Goal: Task Accomplishment & Management: Manage account settings

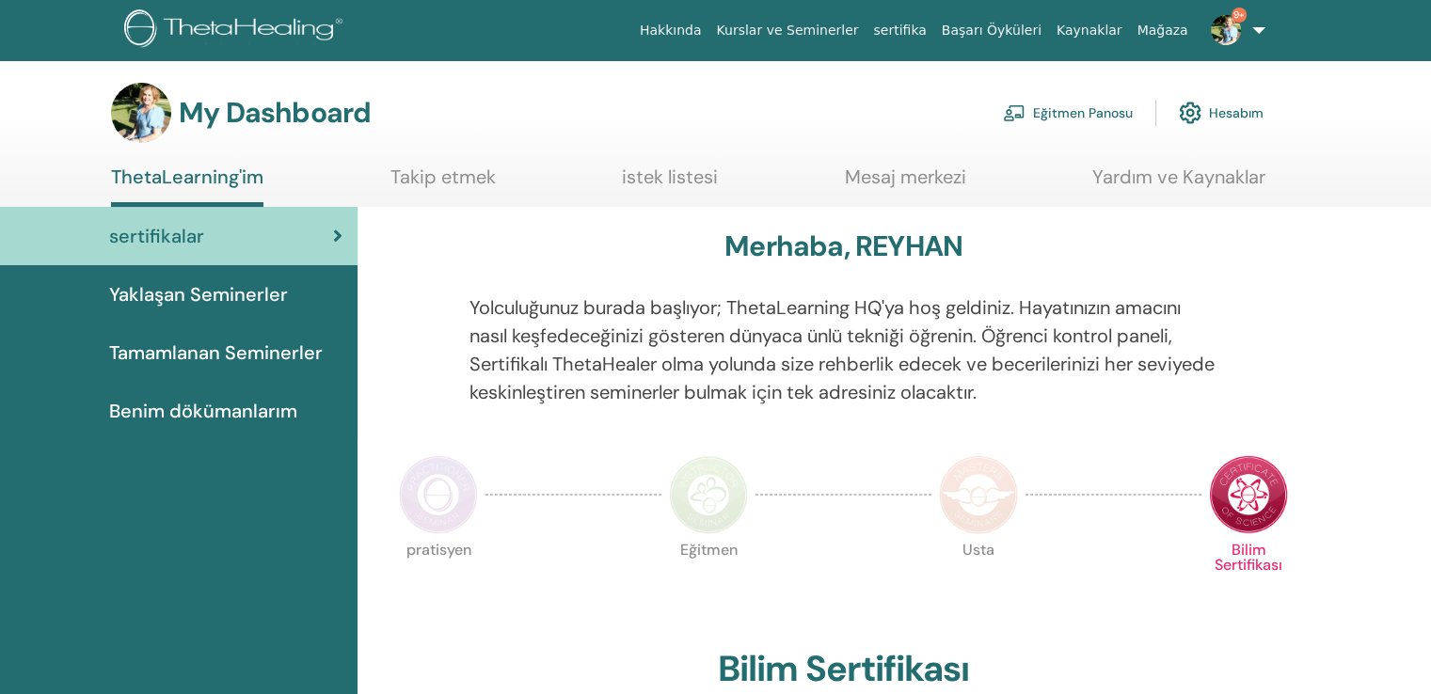
click at [1082, 106] on link "Eğitmen Panosu" at bounding box center [1068, 112] width 130 height 41
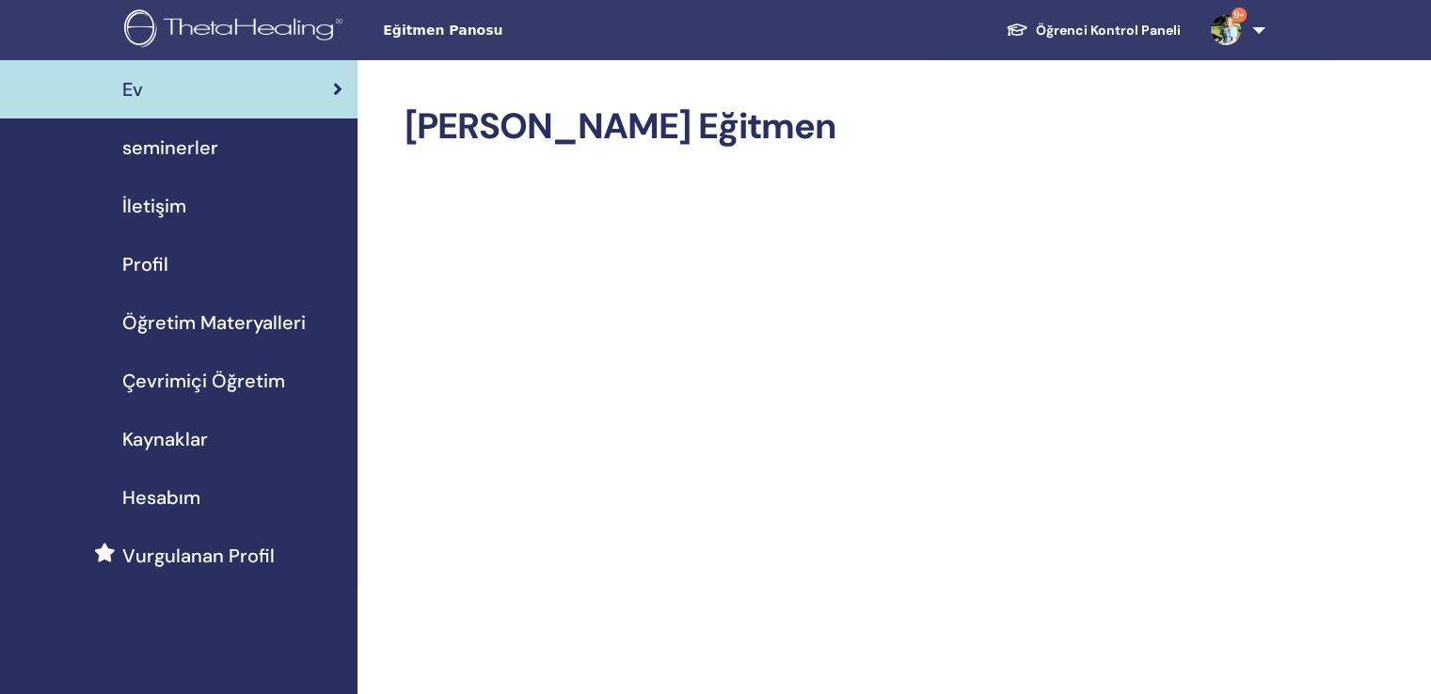
click at [182, 137] on span "seminerler" at bounding box center [170, 148] width 96 height 28
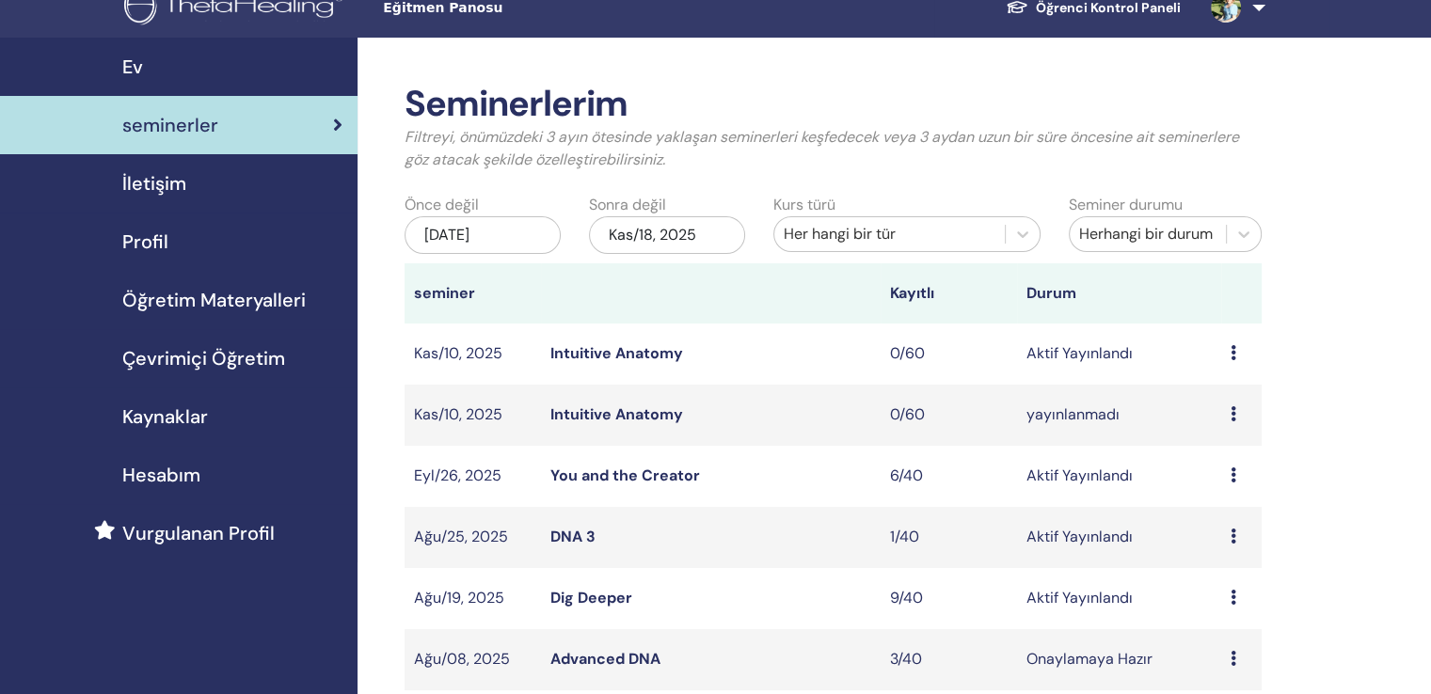
scroll to position [94, 0]
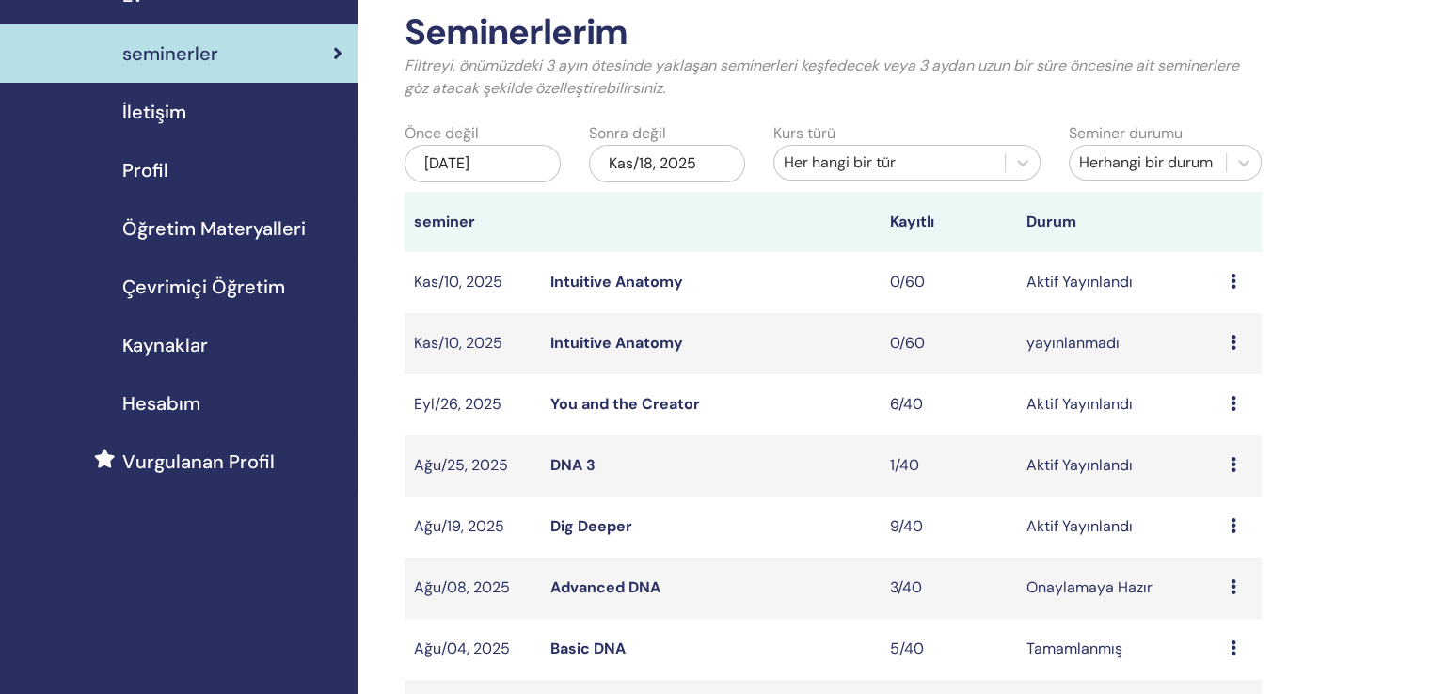
click at [1233, 335] on icon at bounding box center [1233, 342] width 6 height 15
click at [1209, 423] on p "İptal" at bounding box center [1226, 422] width 84 height 23
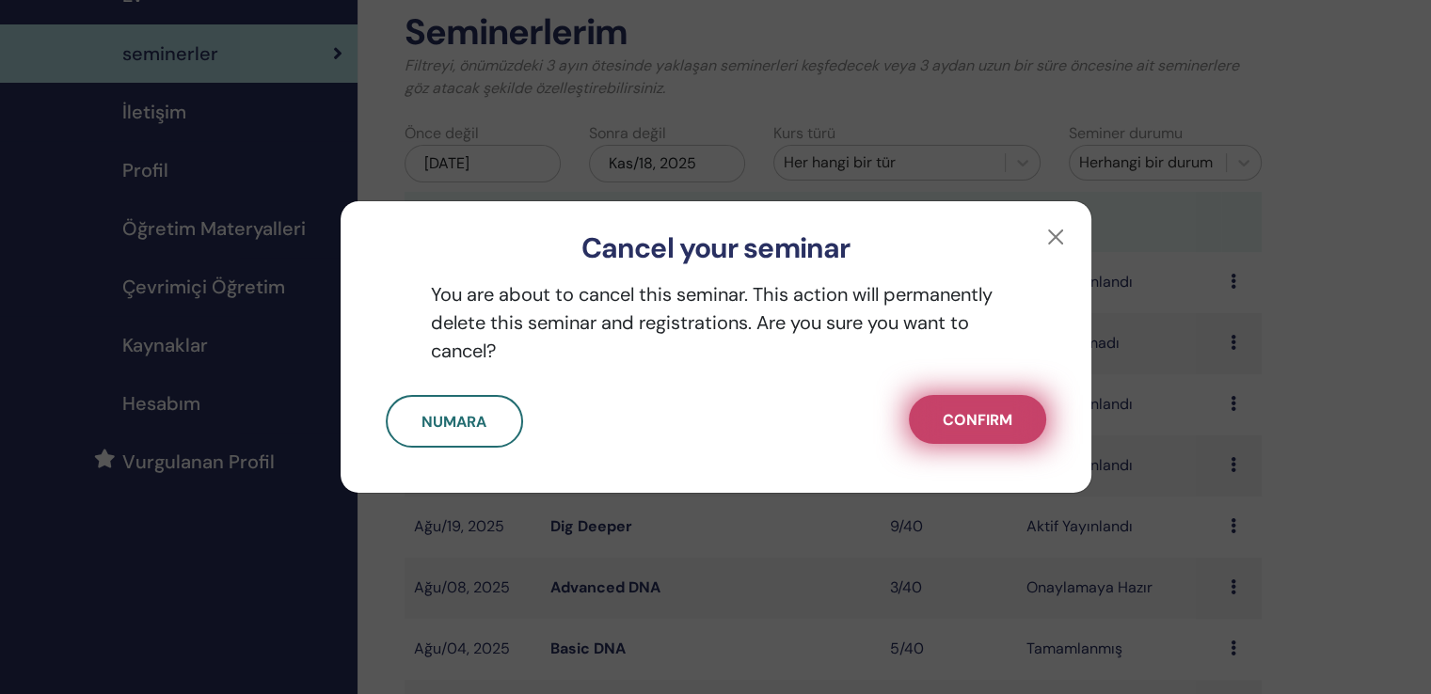
click at [983, 414] on span "Confirm" at bounding box center [978, 420] width 70 height 20
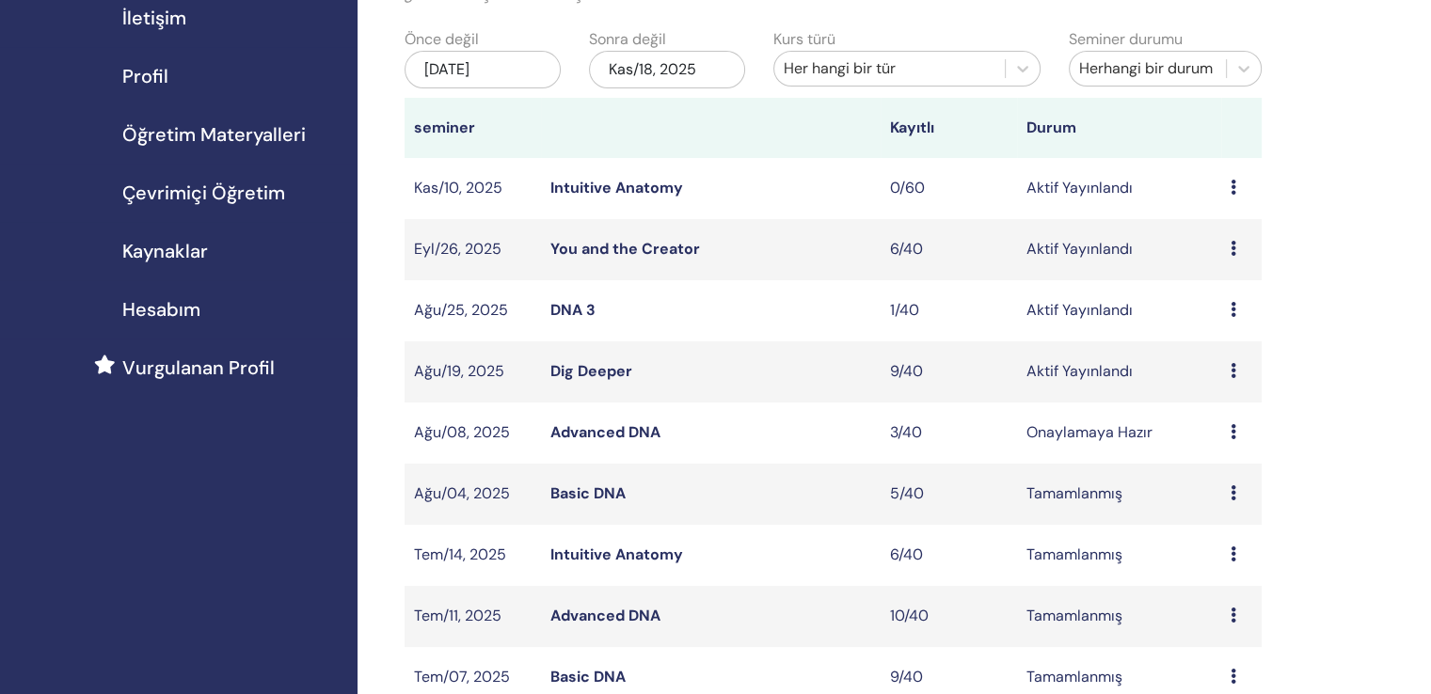
scroll to position [282, 0]
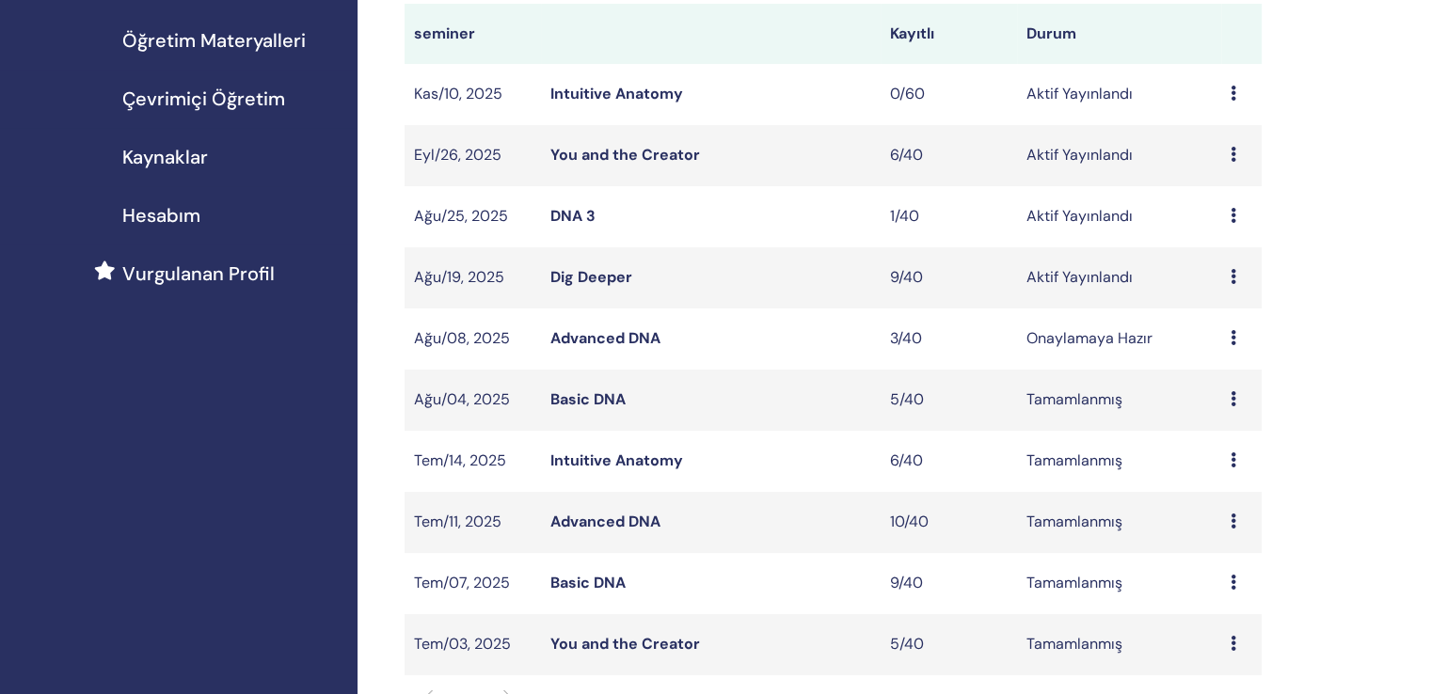
click at [620, 328] on link "Advanced DNA" at bounding box center [605, 338] width 110 height 20
click at [595, 267] on link "Dig Deeper" at bounding box center [591, 277] width 82 height 20
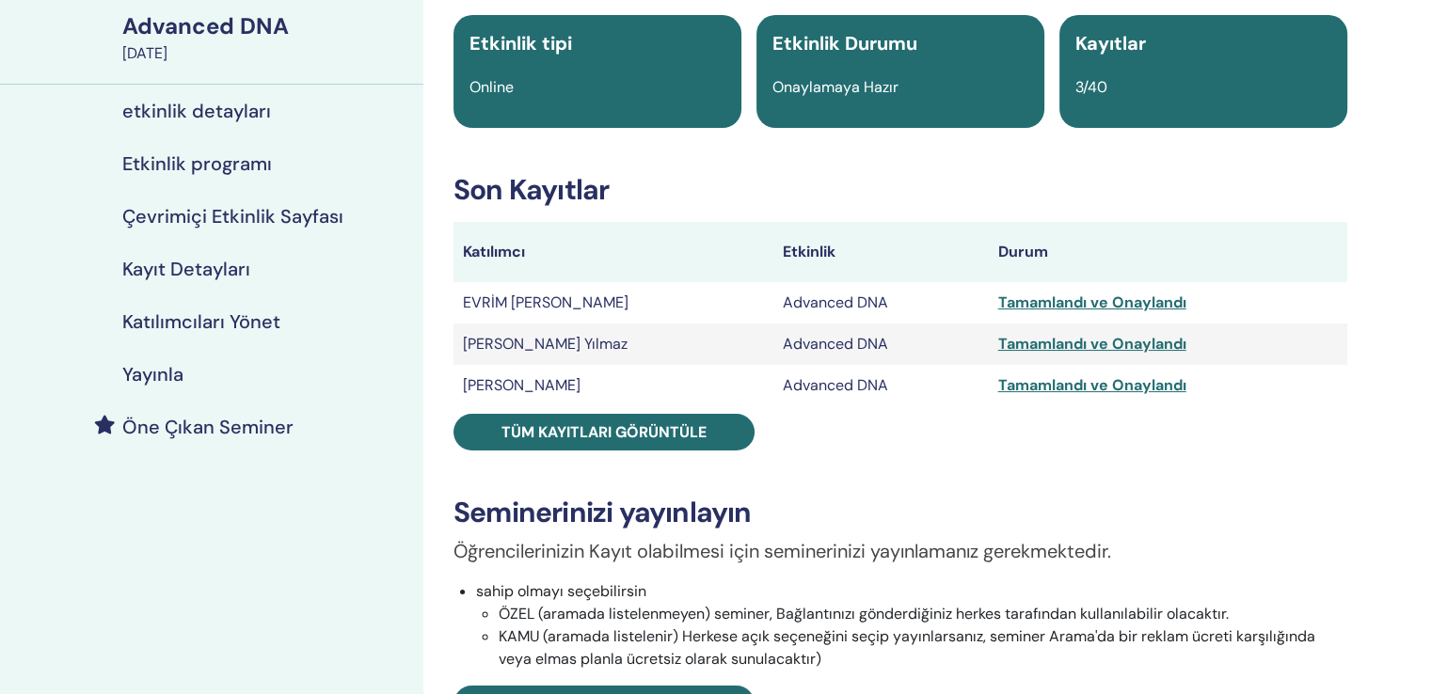
scroll to position [188, 0]
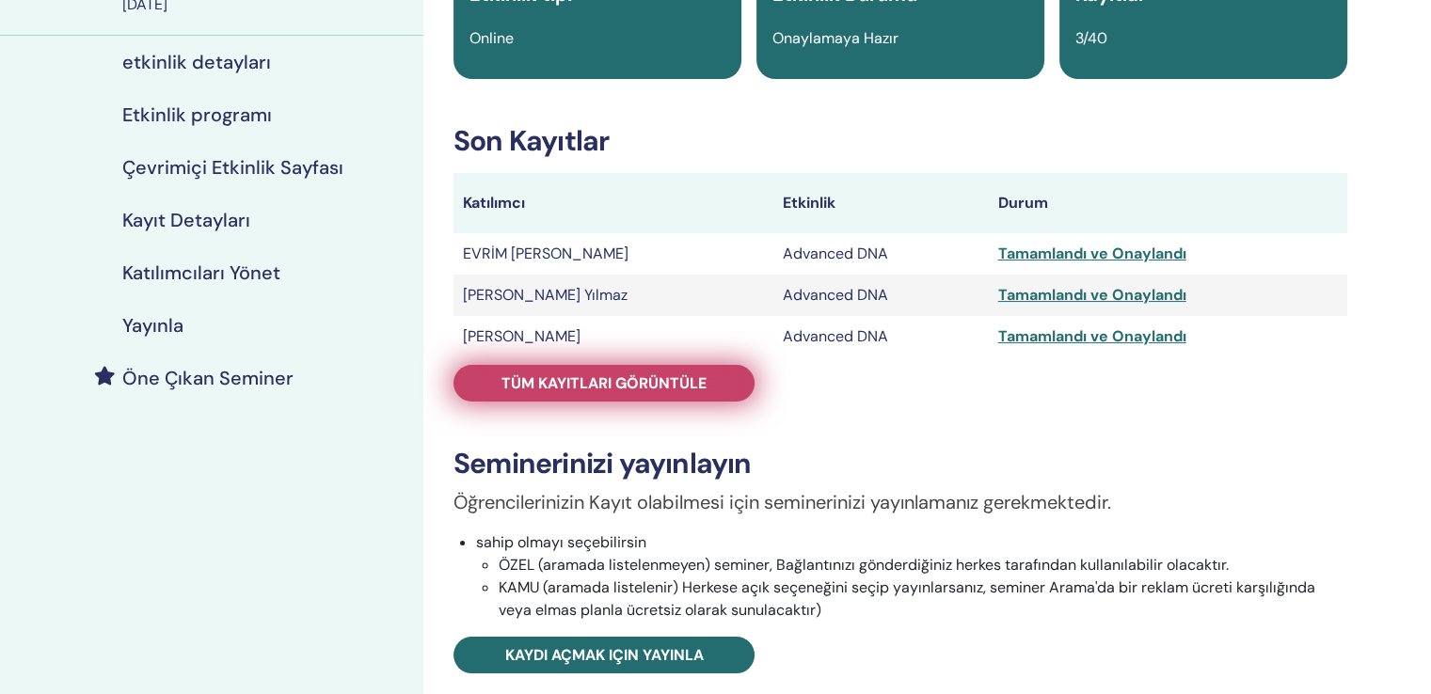
click at [638, 373] on span "Tüm kayıtları görüntüle" at bounding box center [603, 383] width 205 height 20
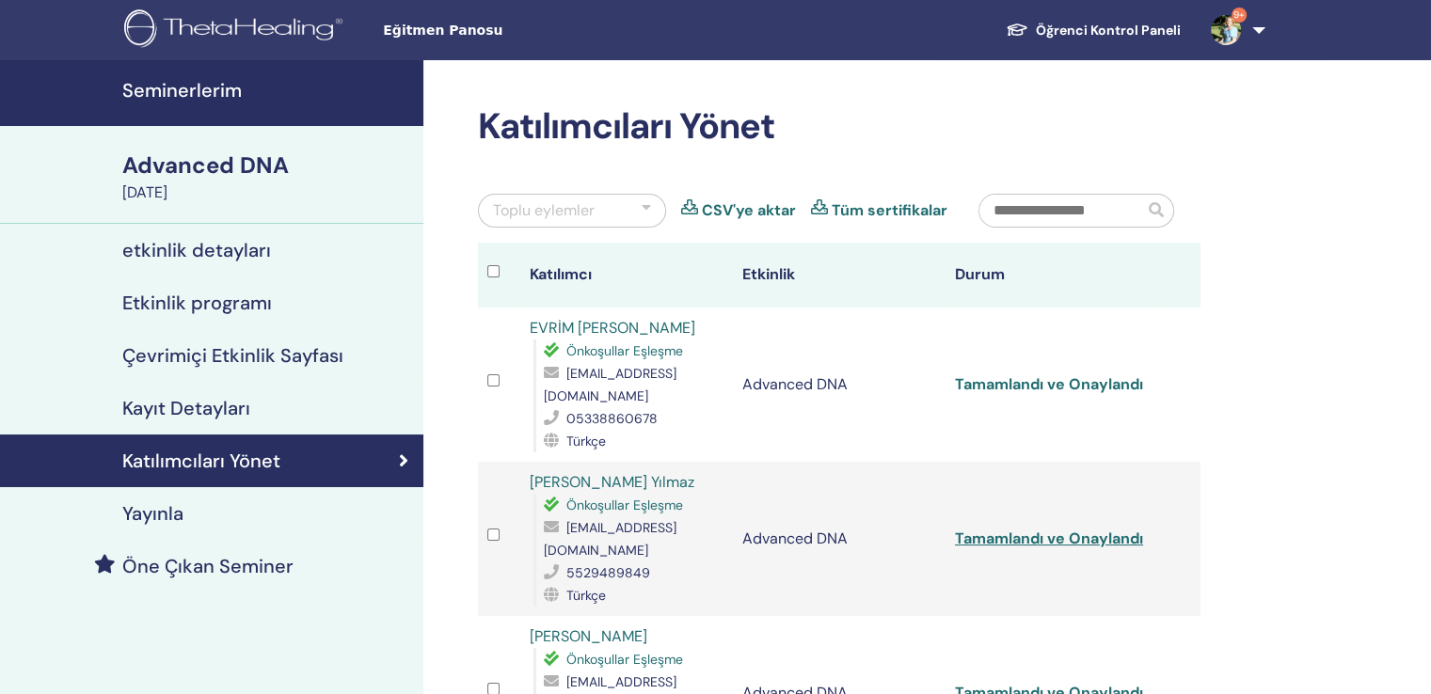
click at [1067, 374] on link "Tamamlandı ve Onaylandı" at bounding box center [1049, 384] width 188 height 20
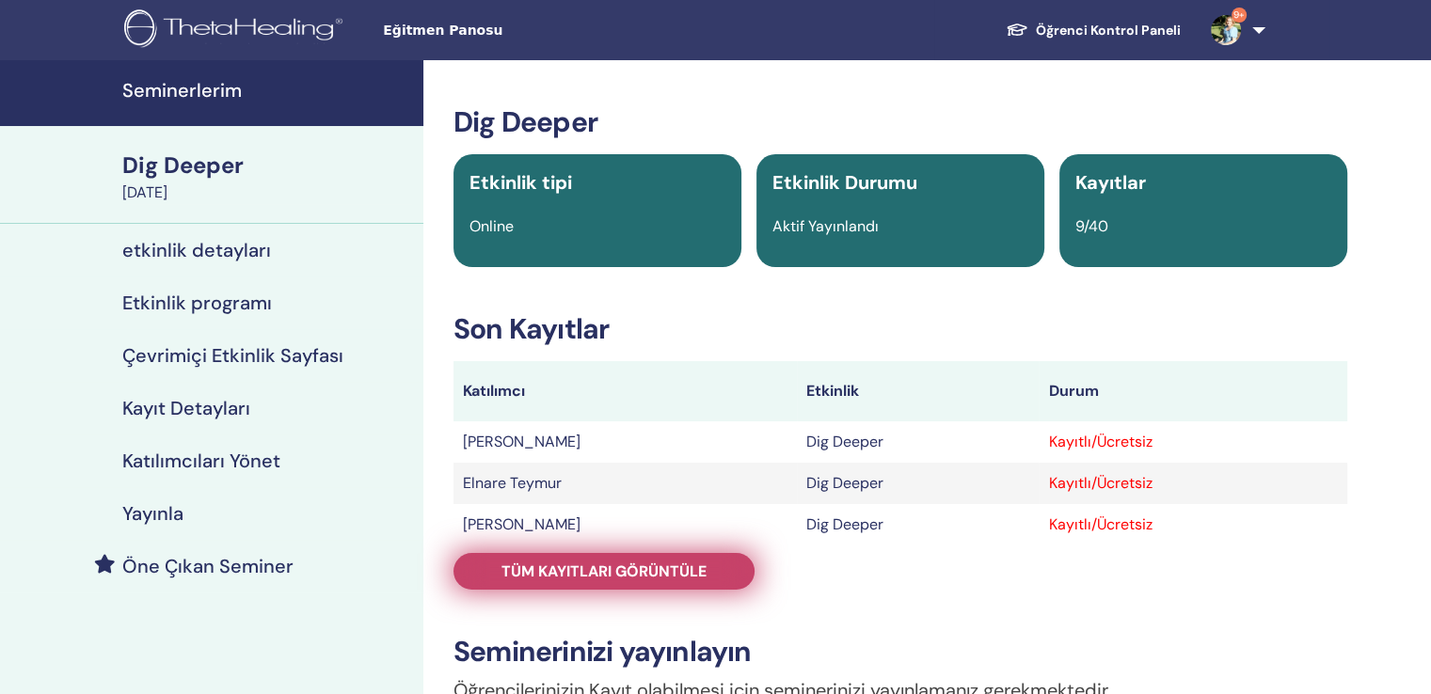
click at [586, 562] on span "Tüm kayıtları görüntüle" at bounding box center [603, 572] width 205 height 20
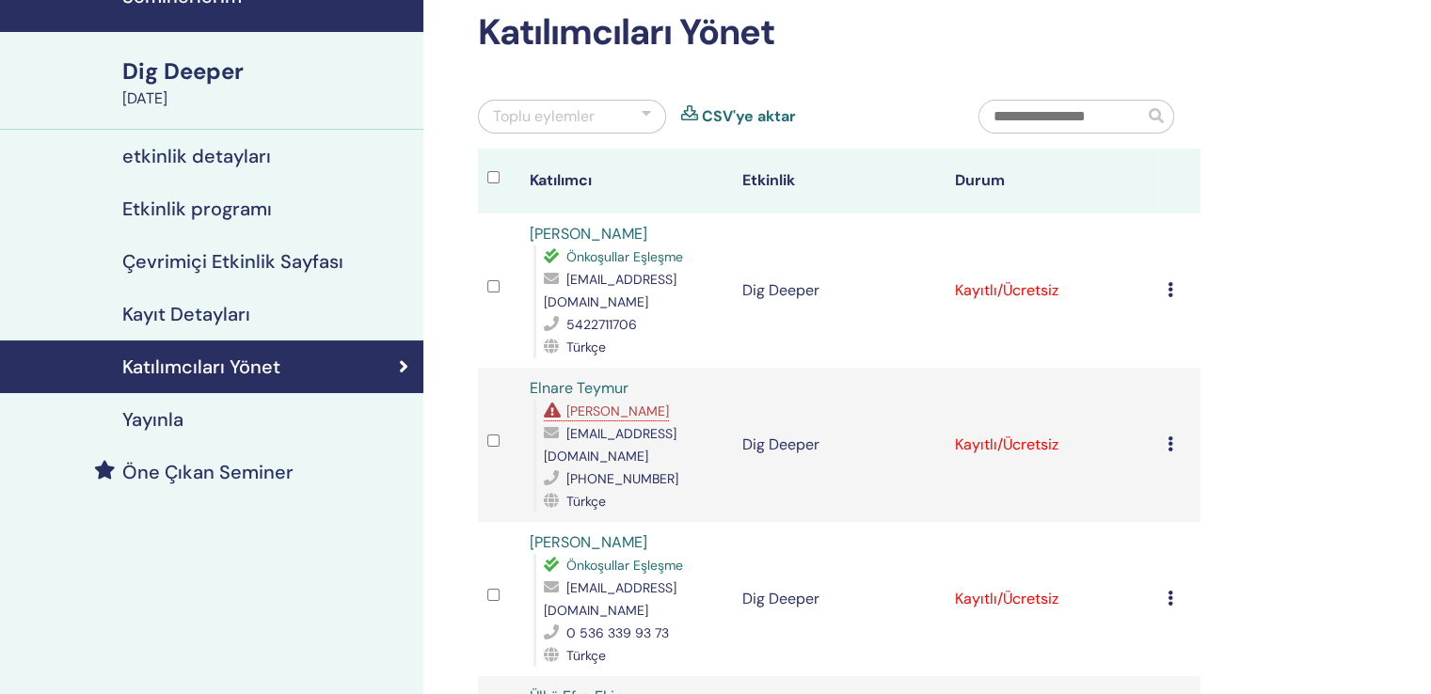
scroll to position [188, 0]
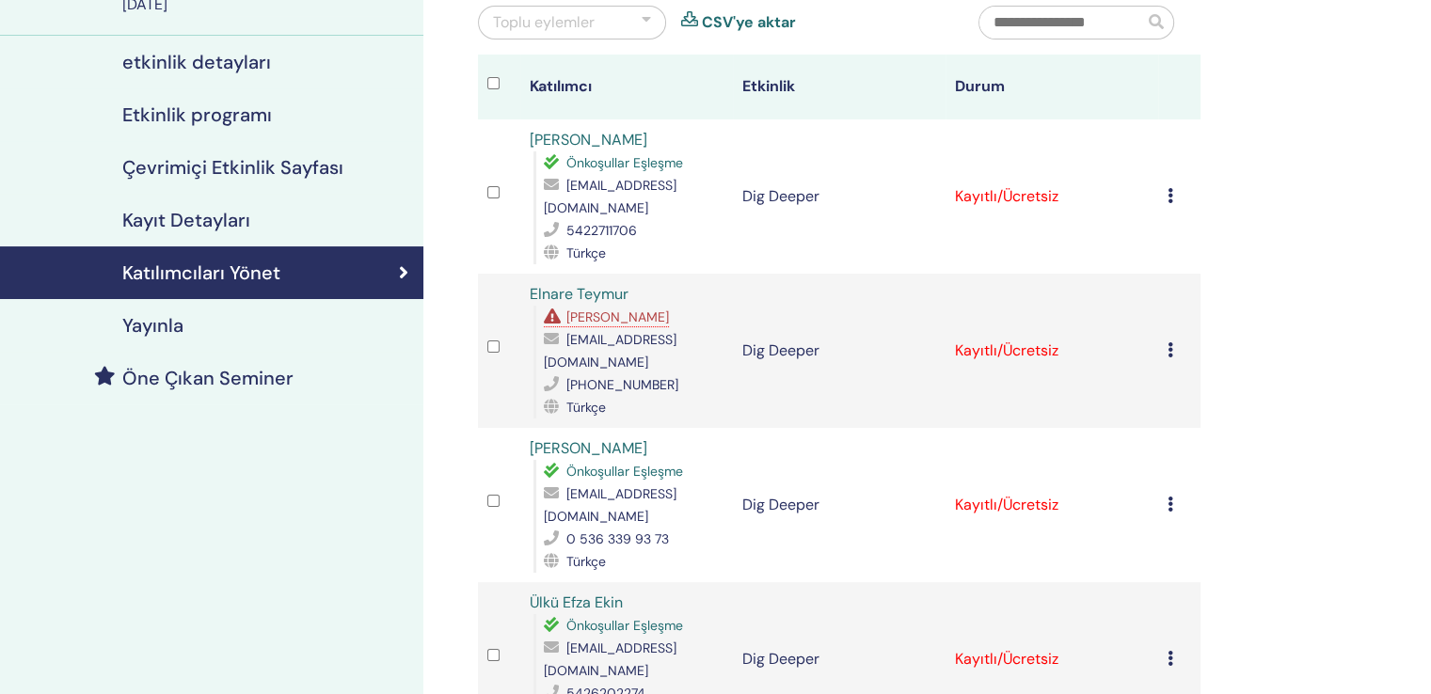
click at [1173, 342] on icon at bounding box center [1170, 349] width 6 height 15
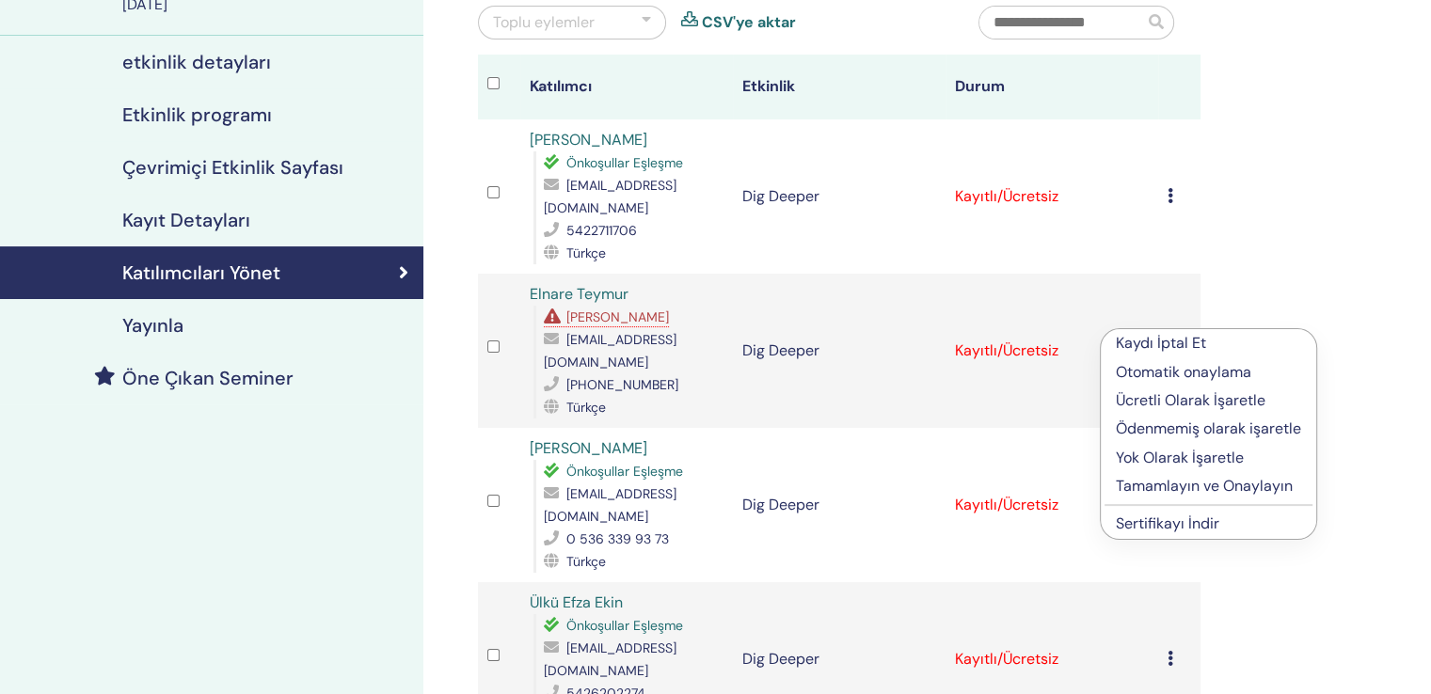
click at [1177, 340] on p "Kaydı İptal Et" at bounding box center [1208, 343] width 185 height 23
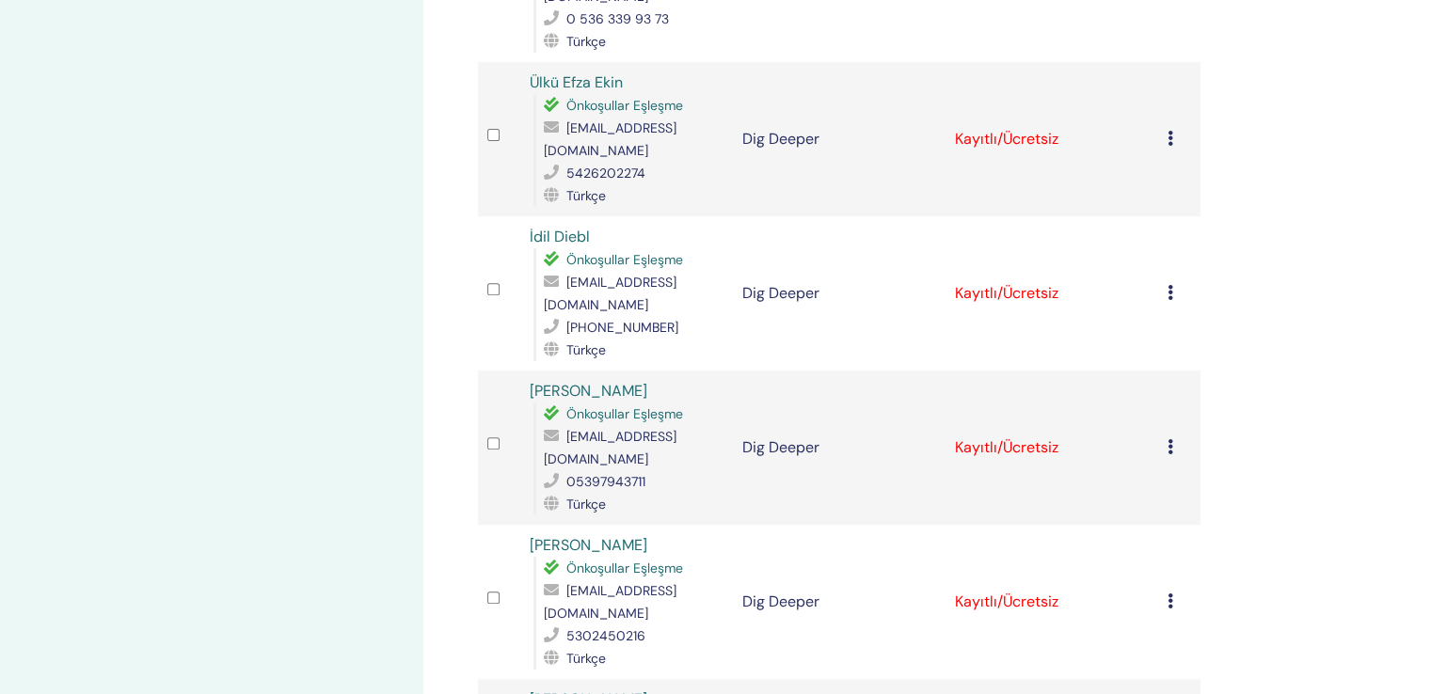
scroll to position [753, 0]
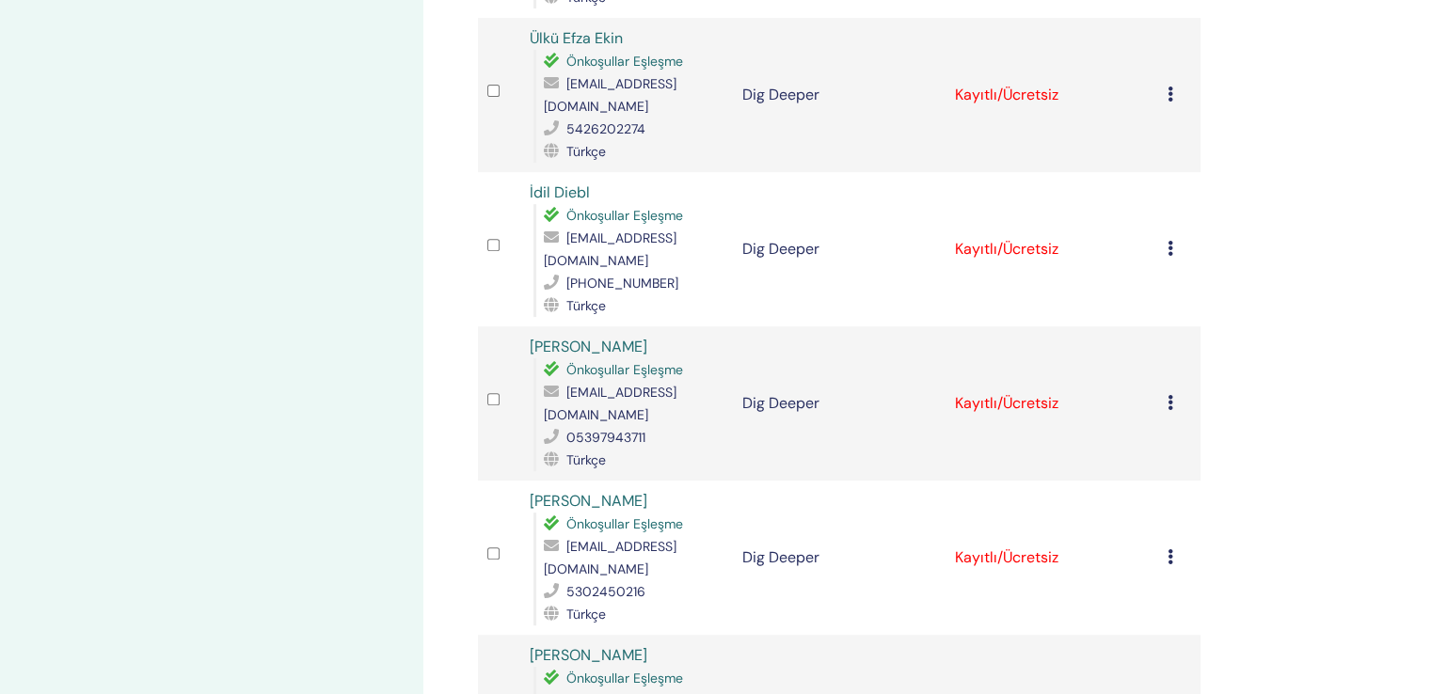
click at [1170, 395] on icon at bounding box center [1170, 402] width 6 height 15
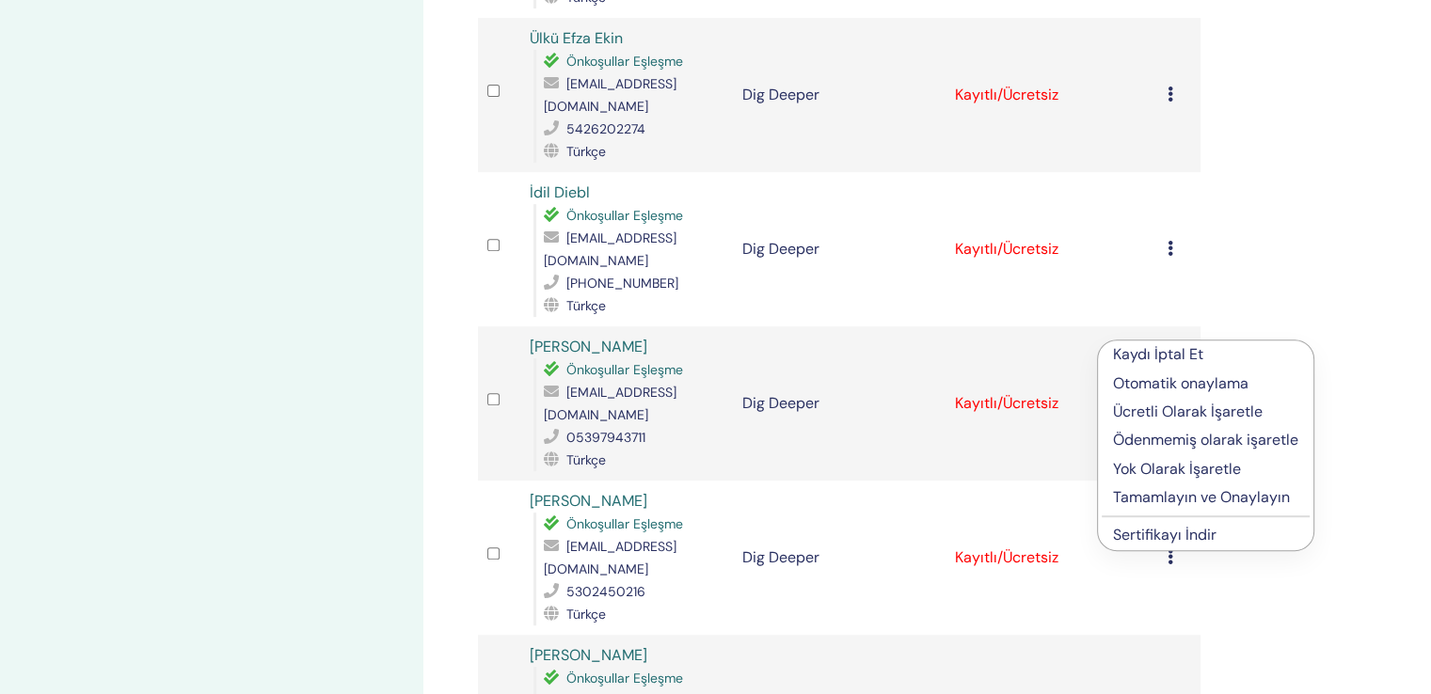
click at [1163, 355] on p "Kaydı İptal Et" at bounding box center [1205, 354] width 185 height 23
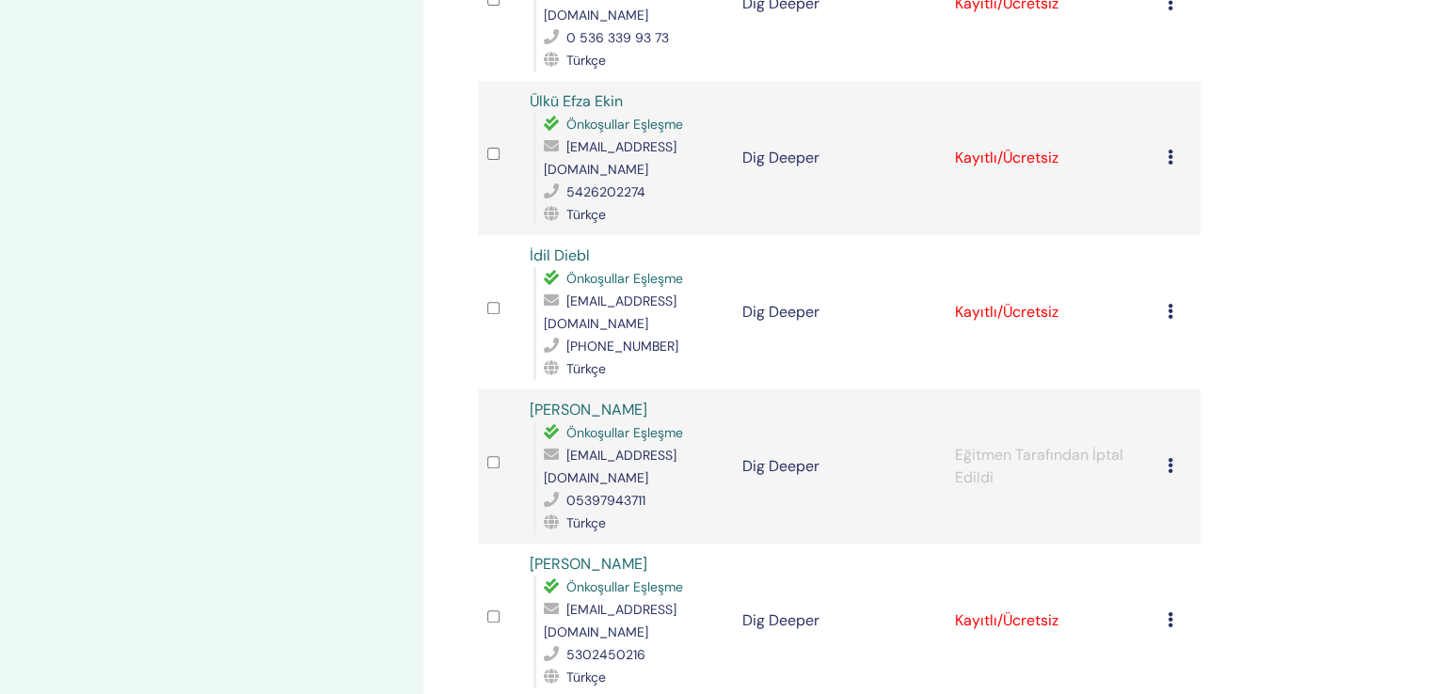
scroll to position [219, 0]
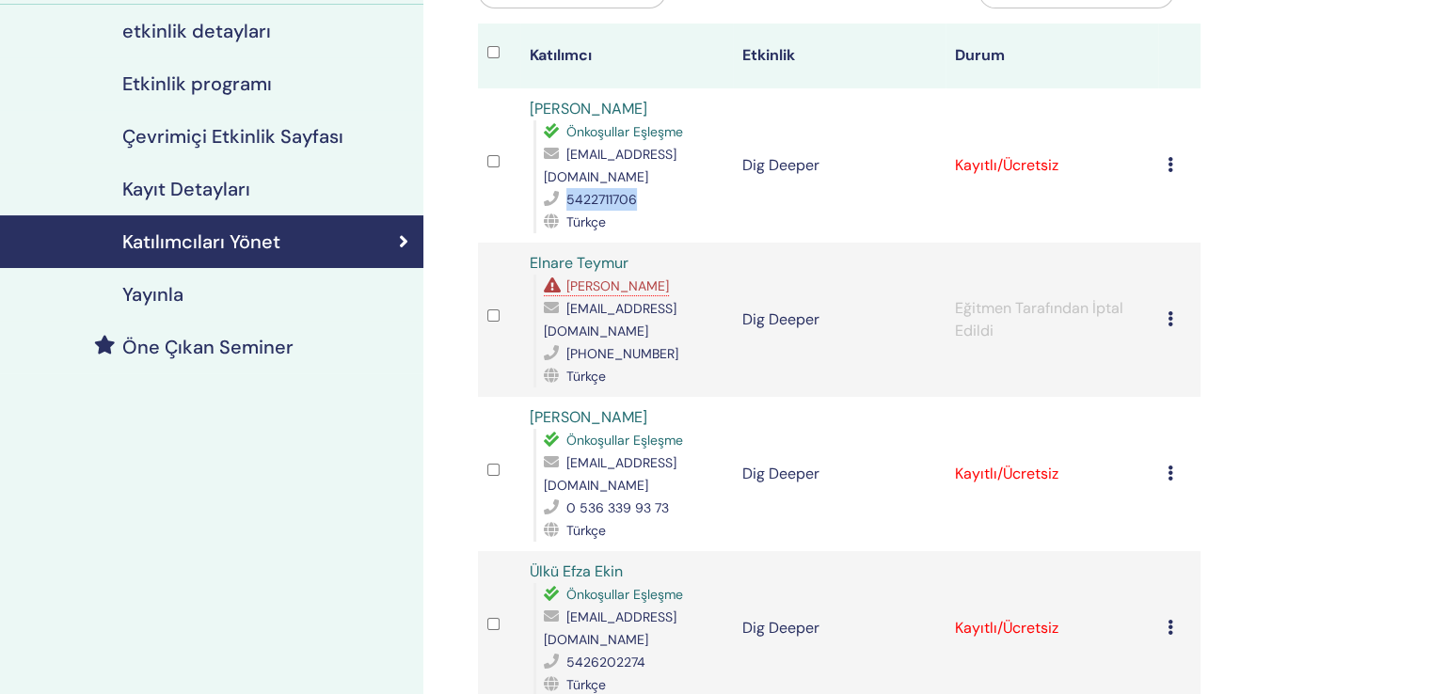
drag, startPoint x: 641, startPoint y: 182, endPoint x: 561, endPoint y: 183, distance: 80.0
click at [561, 188] on div "5422711706" at bounding box center [634, 199] width 180 height 23
copy div "5422711706"
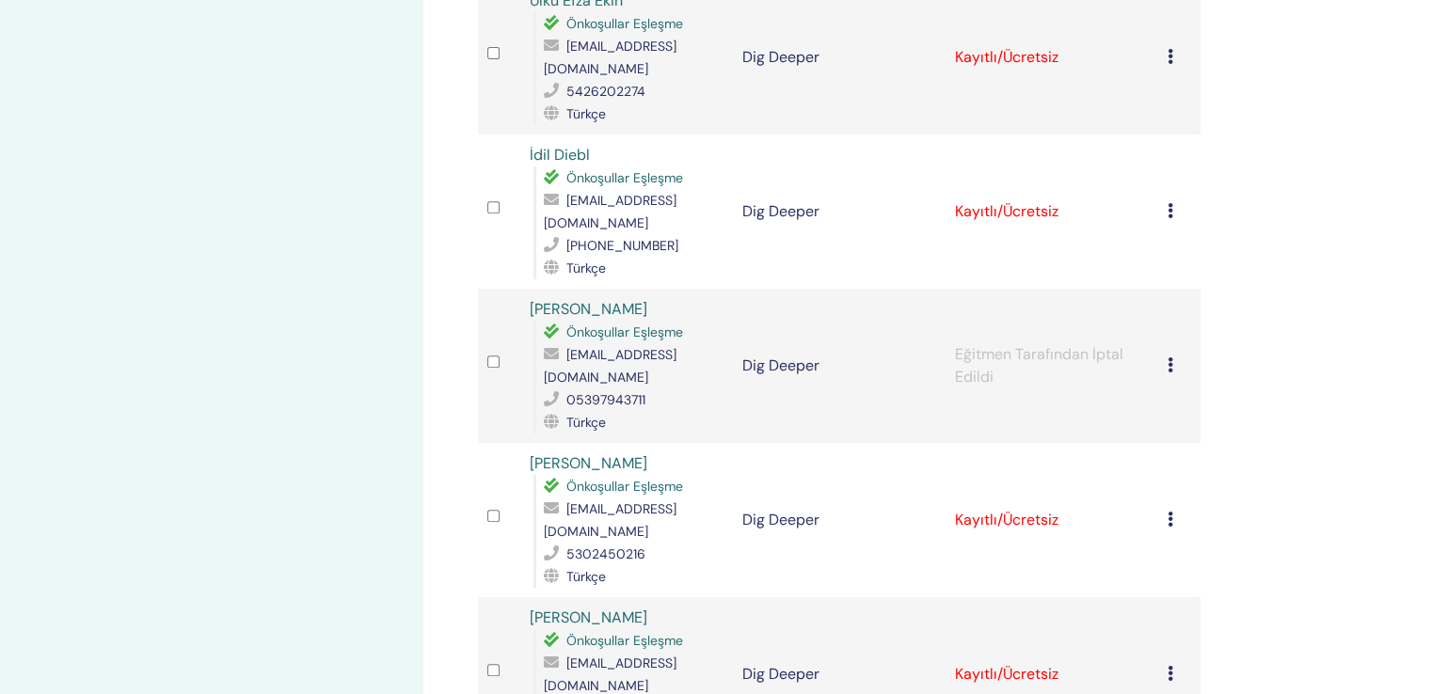
scroll to position [753, 0]
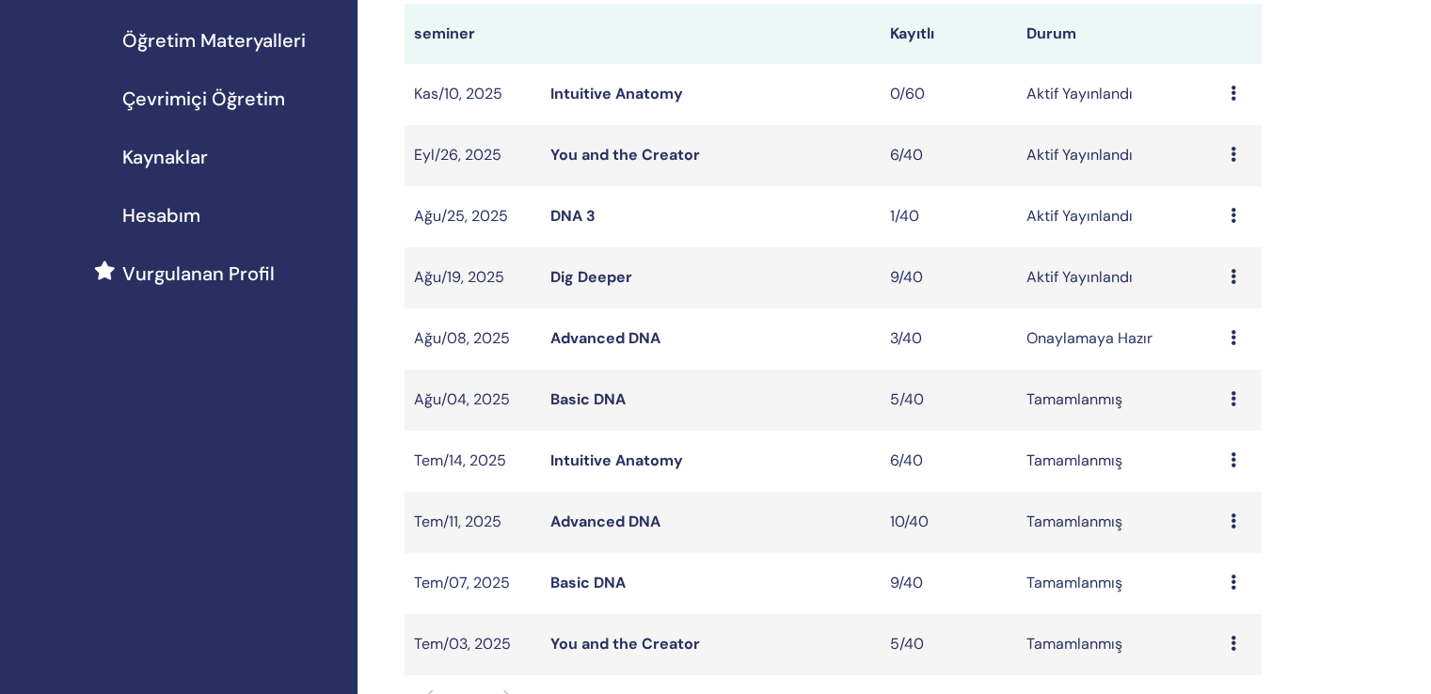
scroll to position [376, 0]
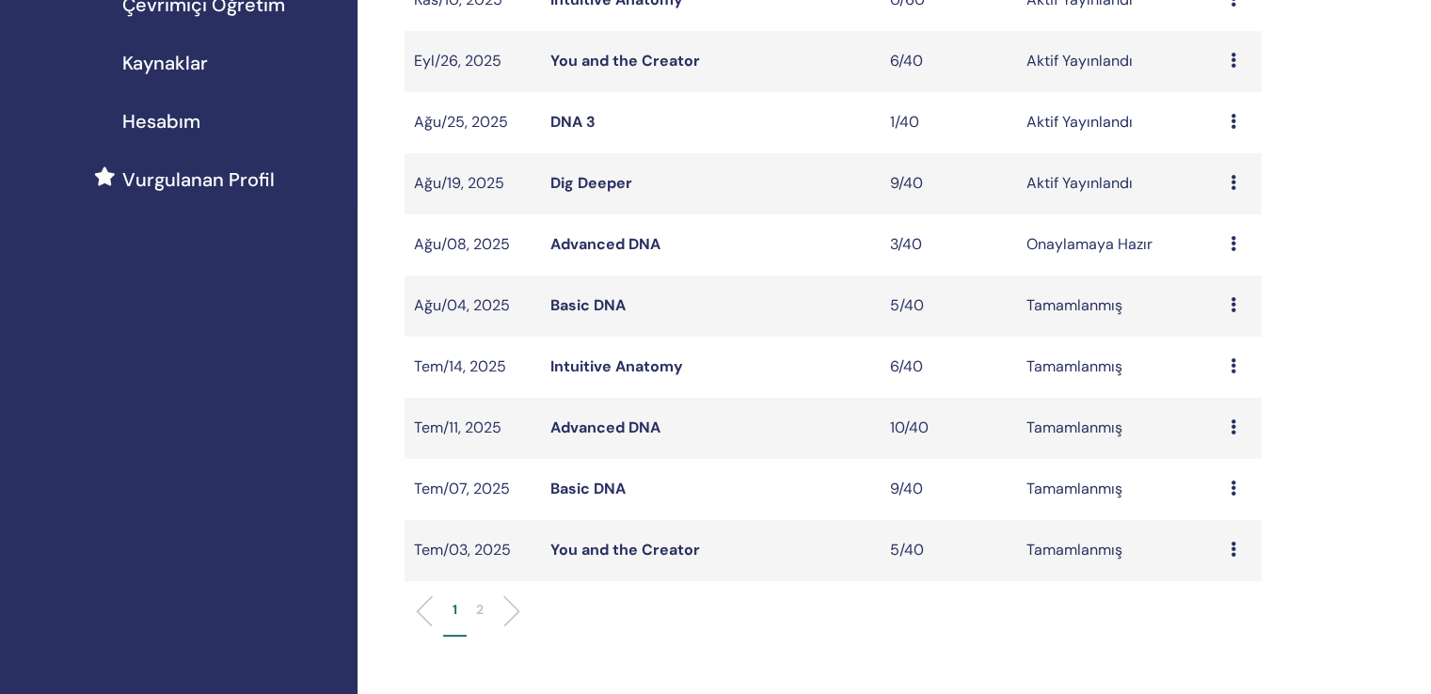
click at [621, 418] on link "Advanced DNA" at bounding box center [605, 428] width 110 height 20
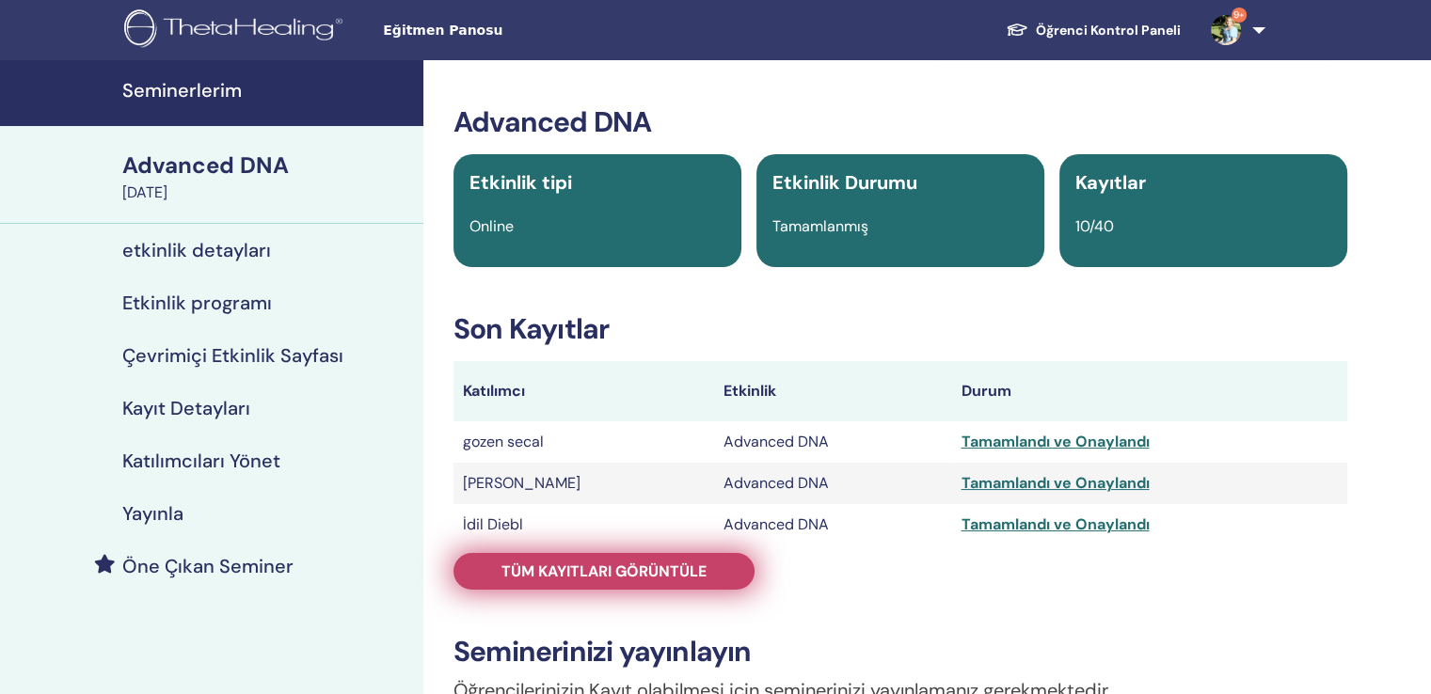
click at [652, 562] on span "Tüm kayıtları görüntüle" at bounding box center [603, 572] width 205 height 20
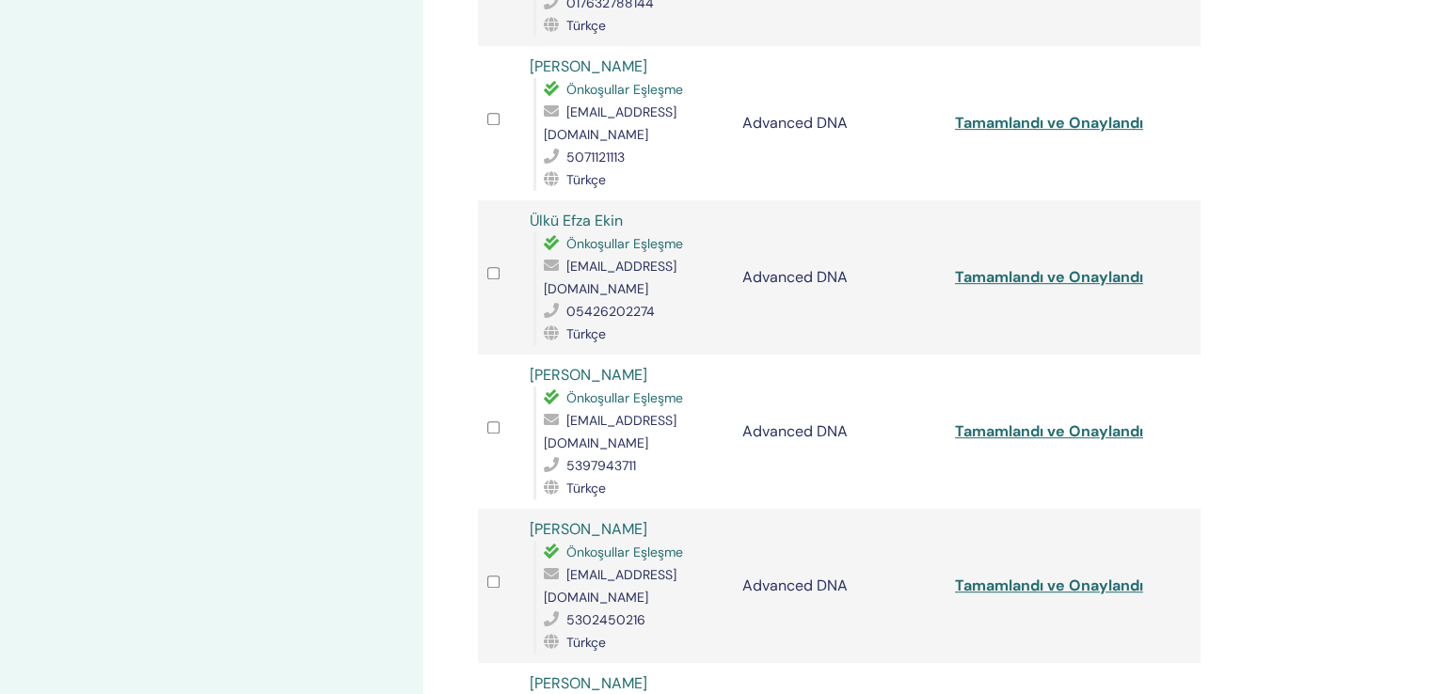
scroll to position [847, 0]
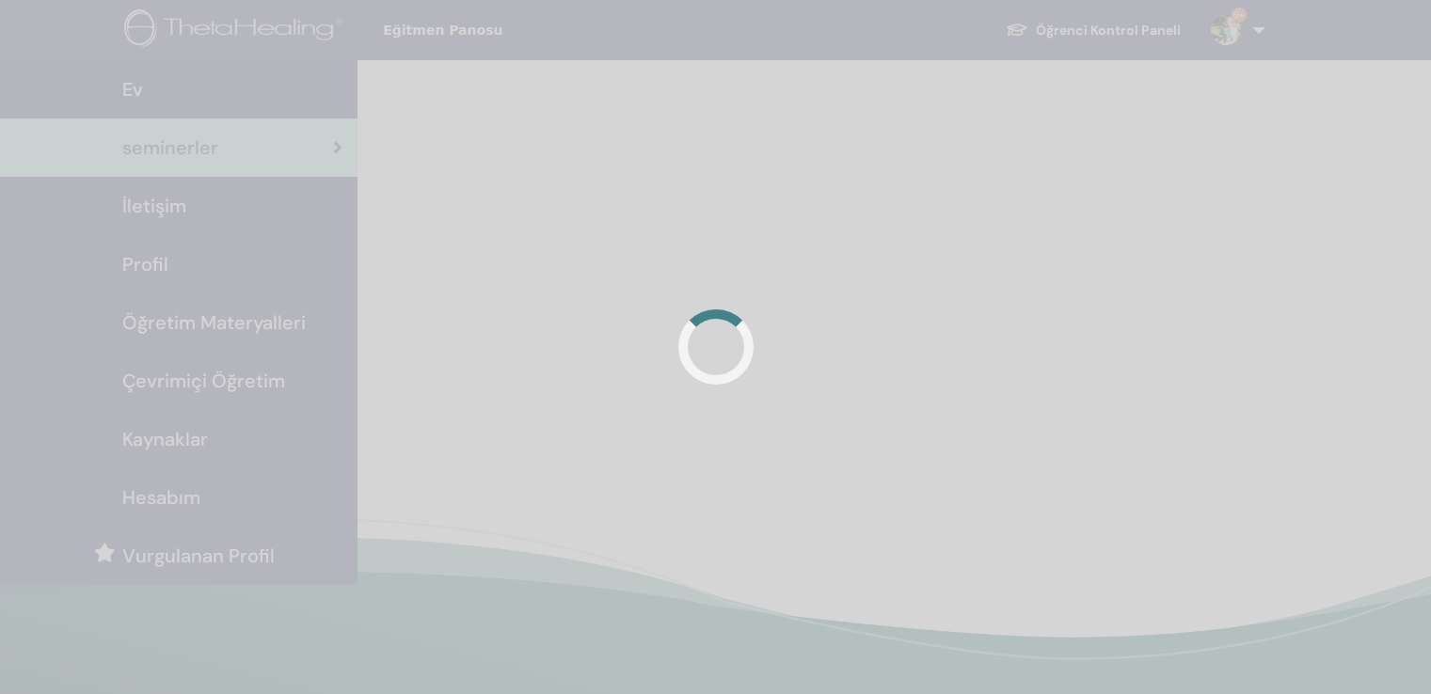
scroll to position [376, 0]
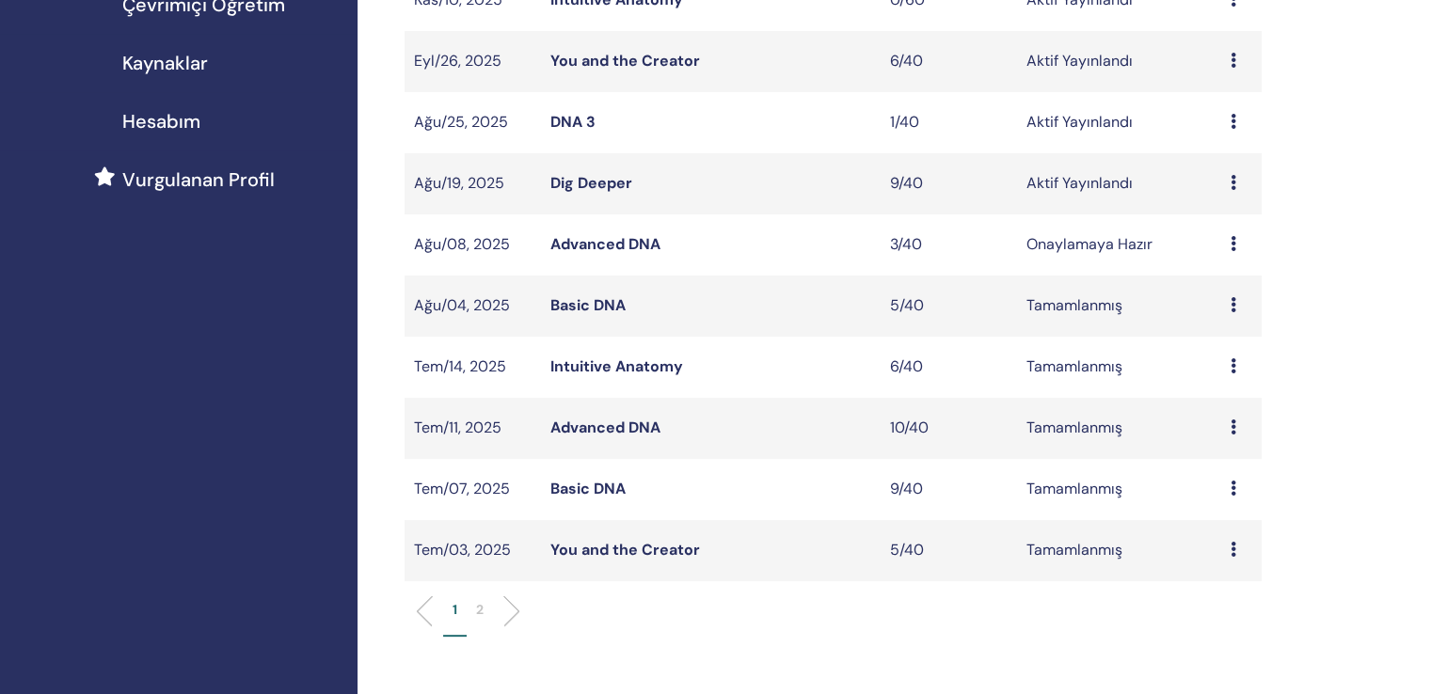
click at [598, 173] on link "Dig Deeper" at bounding box center [591, 183] width 82 height 20
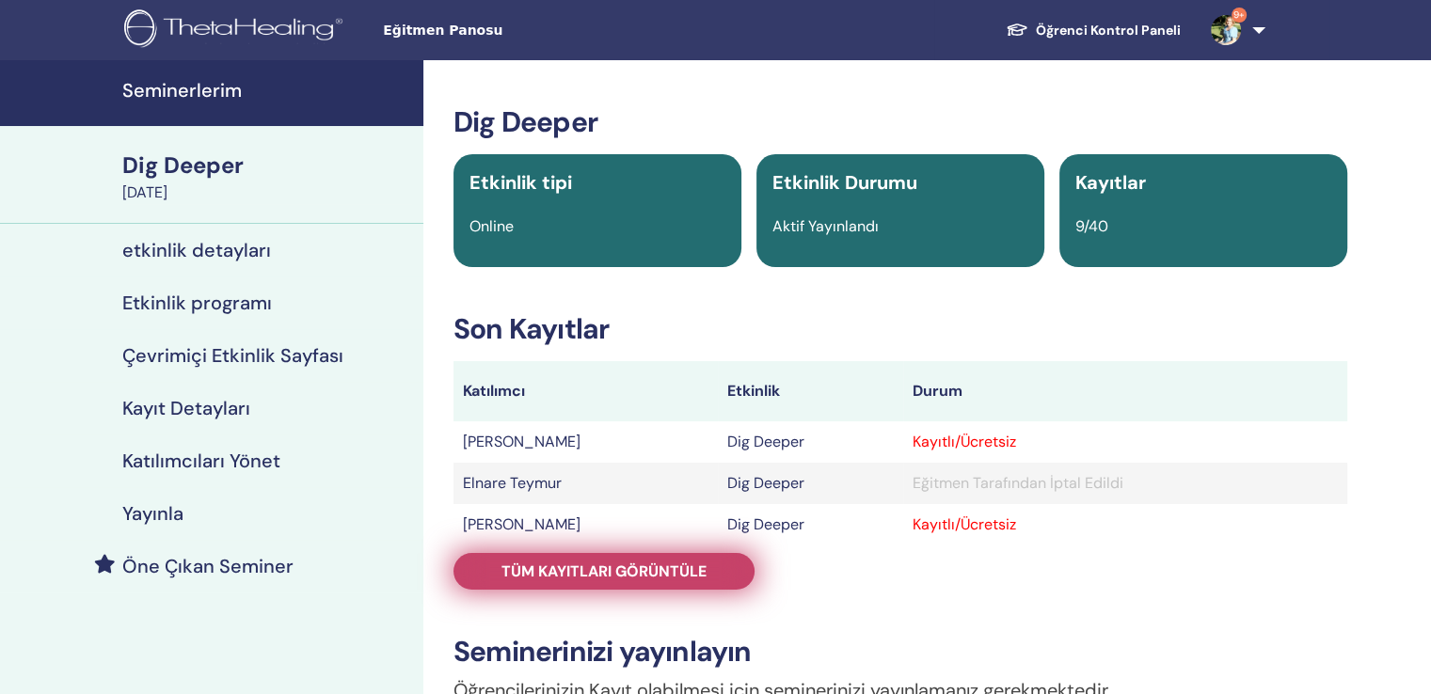
click at [611, 562] on span "Tüm kayıtları görüntüle" at bounding box center [603, 572] width 205 height 20
